Goal: Task Accomplishment & Management: Complete application form

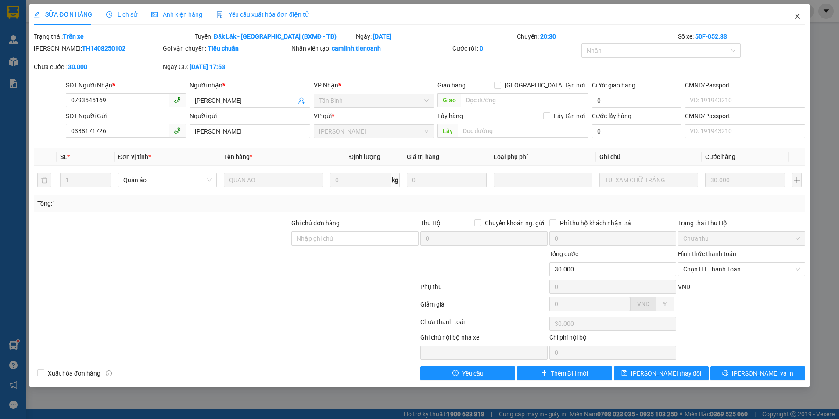
click at [794, 13] on icon "close" at bounding box center [797, 16] width 7 height 7
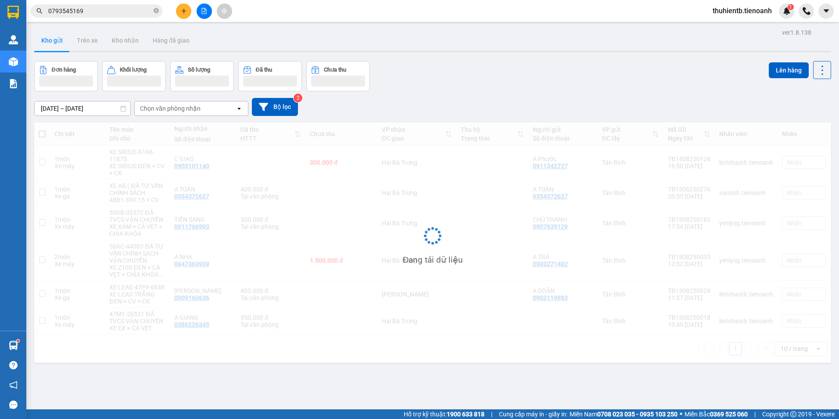
click at [794, 14] on div "thuhientb.tienoanh 1" at bounding box center [772, 11] width 133 height 15
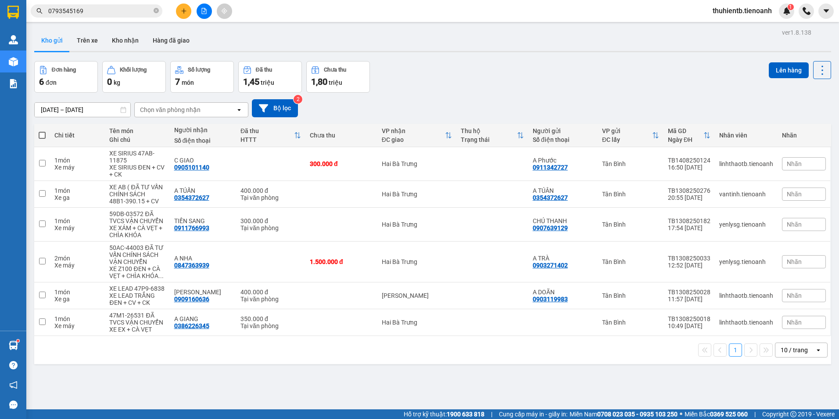
click at [153, 13] on span "0793545169" at bounding box center [97, 10] width 132 height 13
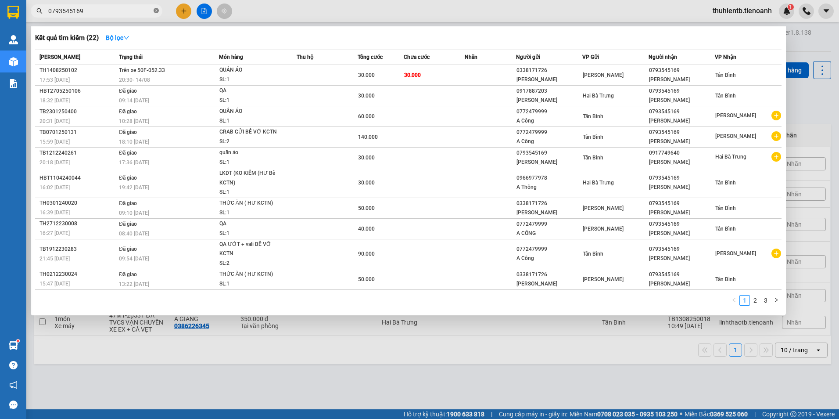
click at [158, 11] on icon "close-circle" at bounding box center [156, 10] width 5 height 5
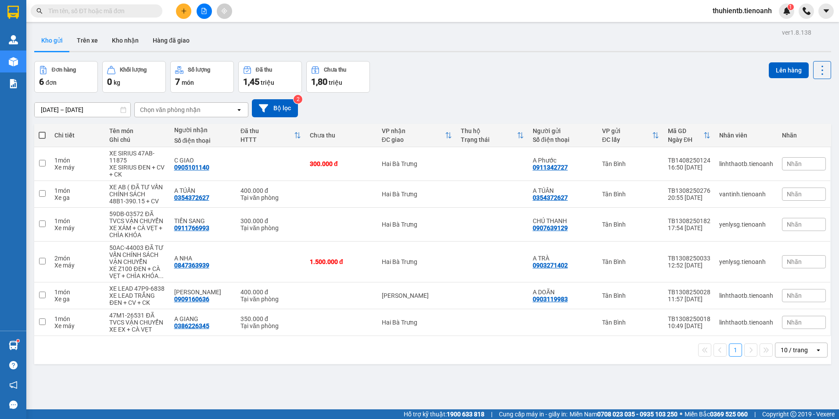
paste input "0815538231"
type input "0815538231"
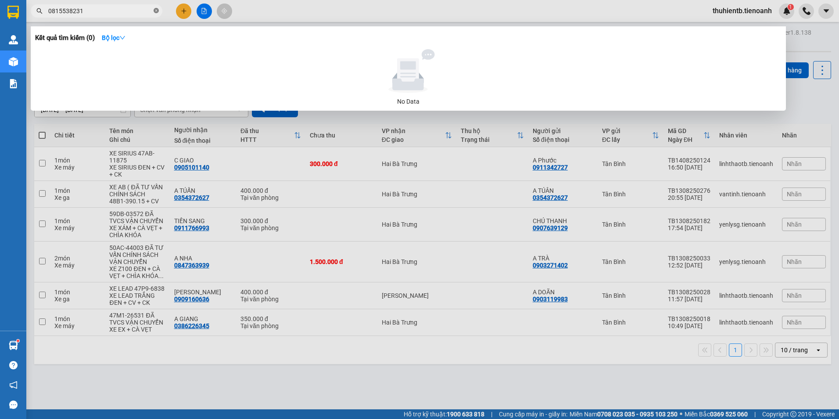
click at [155, 11] on icon "close-circle" at bounding box center [156, 10] width 5 height 5
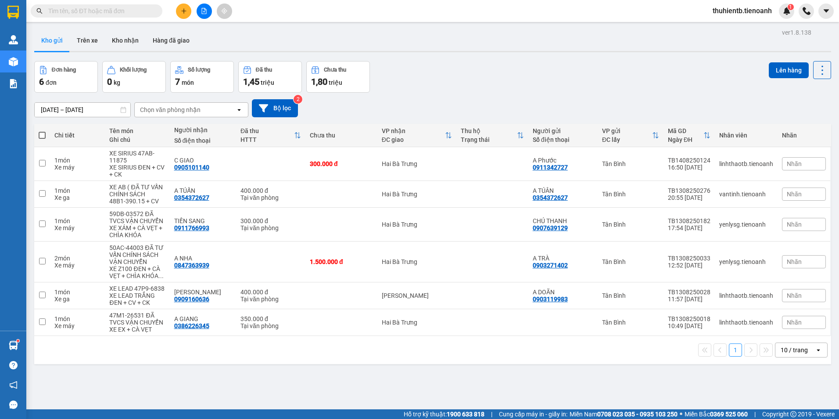
click at [91, 13] on input "text" at bounding box center [100, 11] width 104 height 10
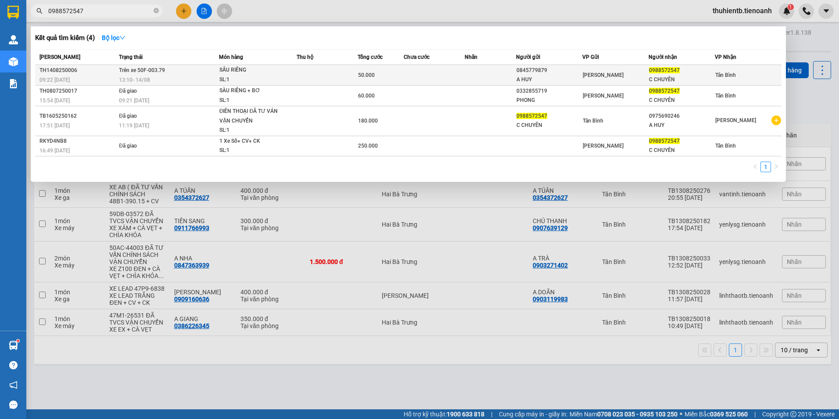
type input "0988572547"
click at [202, 79] on div "13:10 [DATE]" at bounding box center [169, 80] width 100 height 10
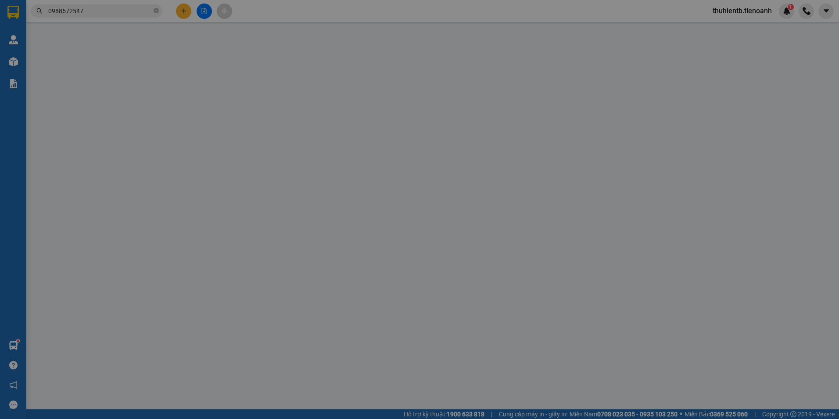
type input "0988572547"
type input "C CHUYÊN"
type input "0845779879"
type input "A HUY"
type input "50.000"
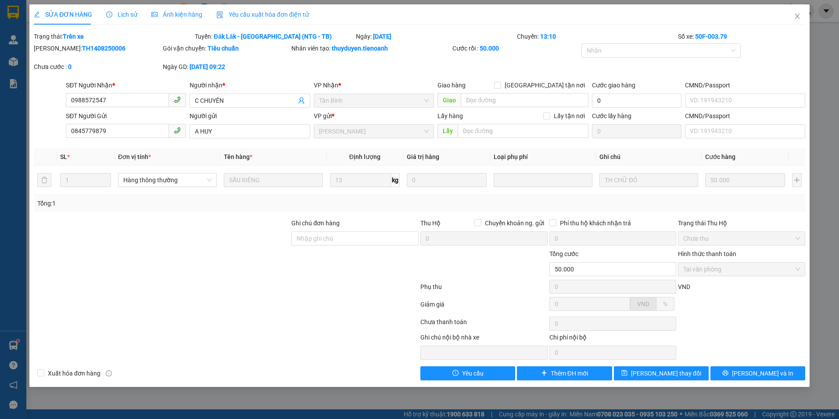
click at [134, 17] on span "Lịch sử" at bounding box center [121, 14] width 31 height 7
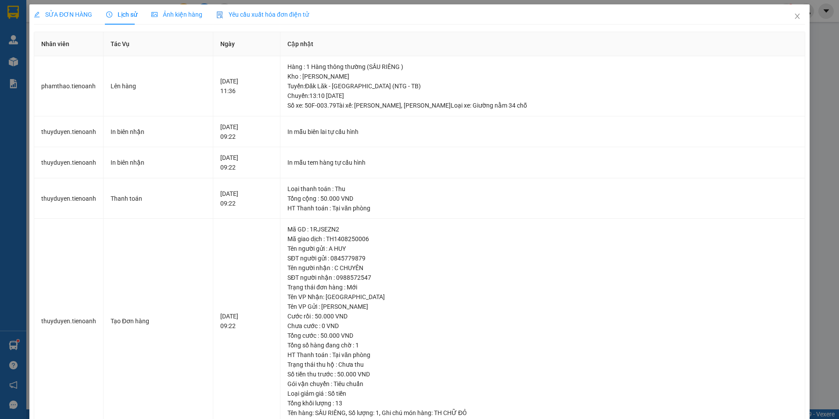
click at [76, 11] on span "SỬA ĐƠN HÀNG" at bounding box center [63, 14] width 58 height 7
